Goal: Transaction & Acquisition: Book appointment/travel/reservation

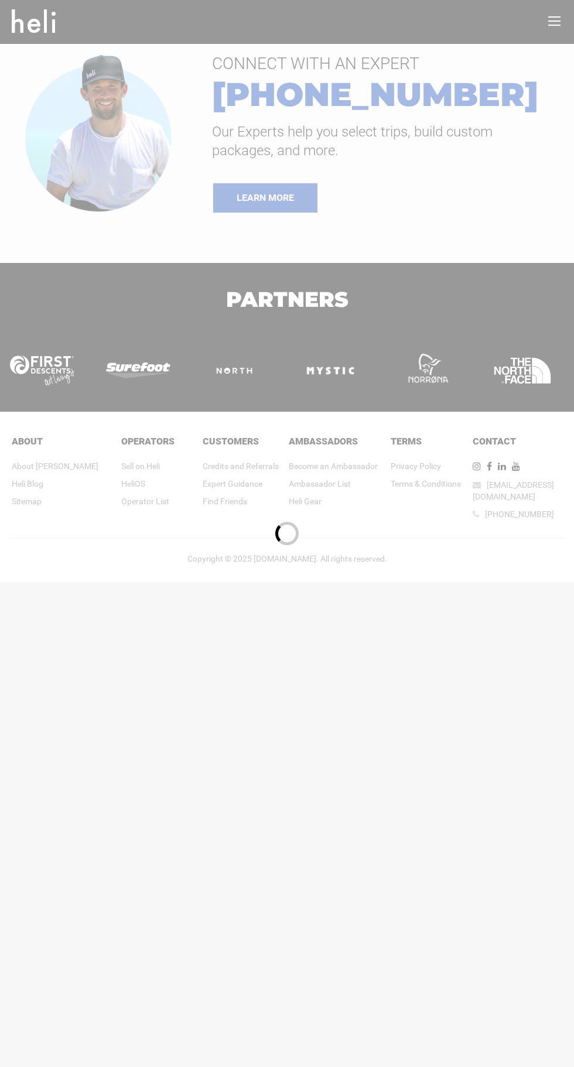
type input "Heli Skiing"
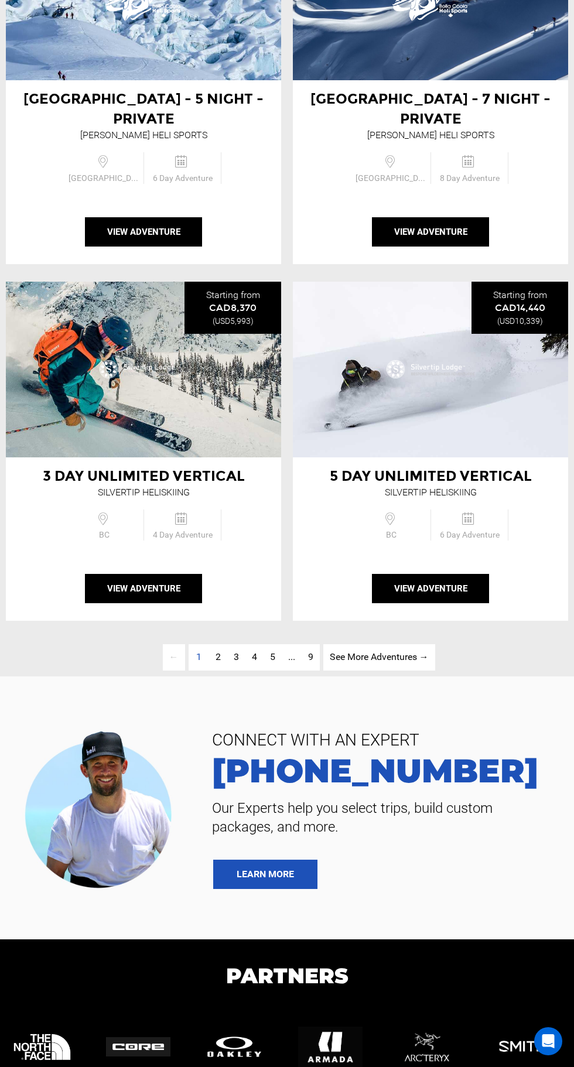
scroll to position [3746, 0]
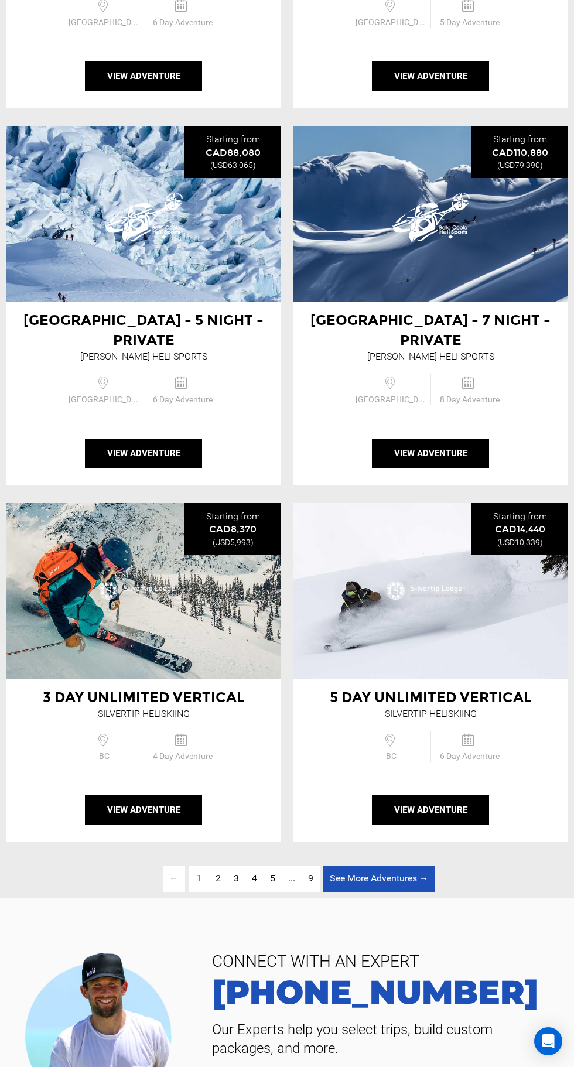
click at [409, 865] on link "See More Adventures → page" at bounding box center [379, 878] width 112 height 26
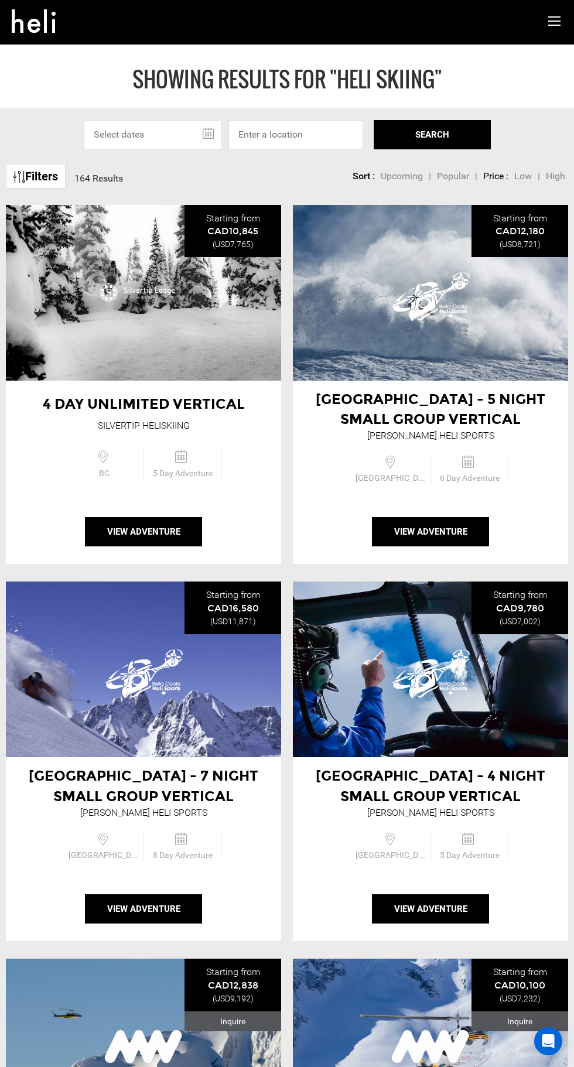
scroll to position [2327, 0]
